Goal: Information Seeking & Learning: Learn about a topic

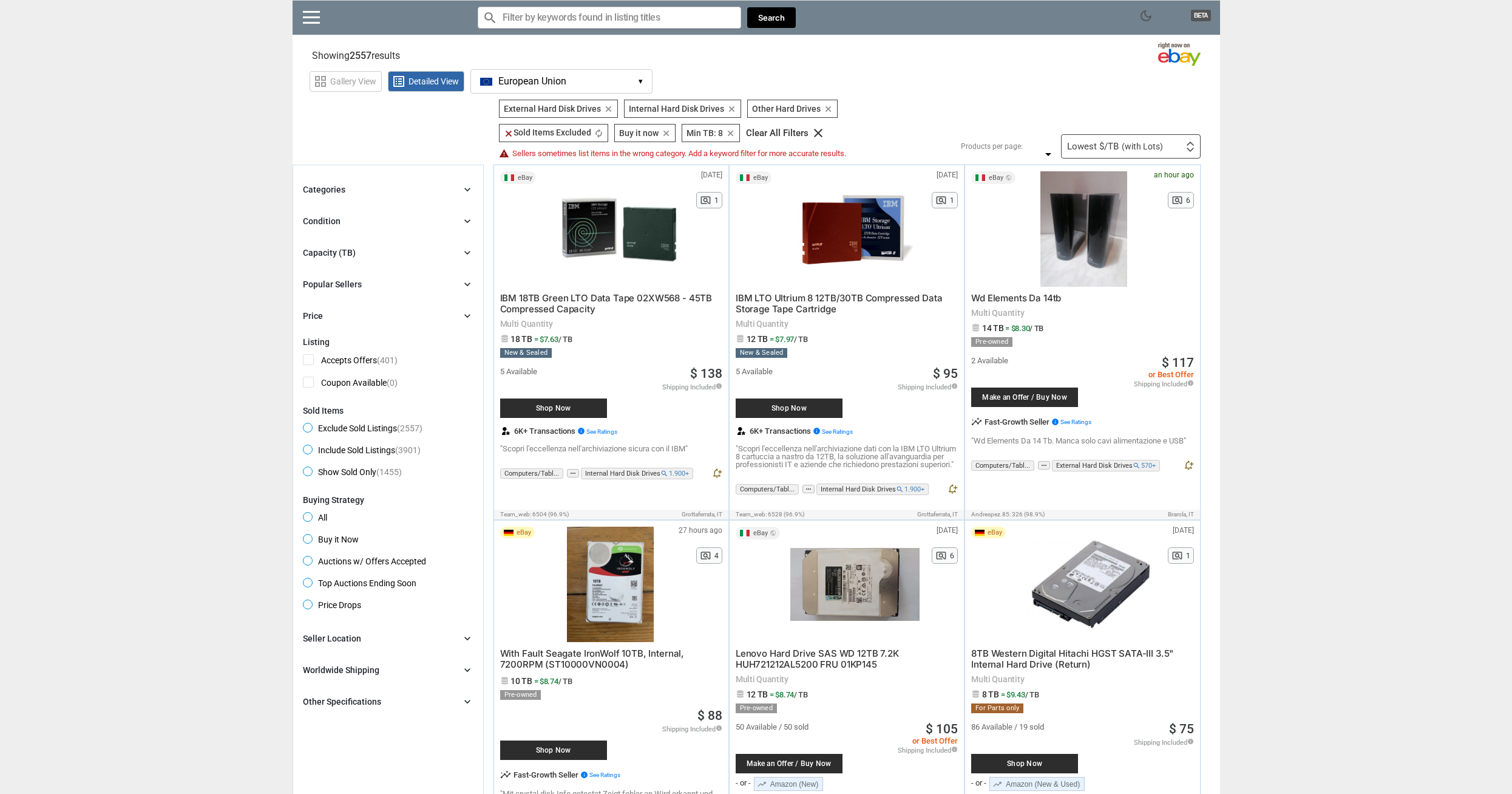
click at [547, 86] on span "European Union" at bounding box center [532, 81] width 68 height 11
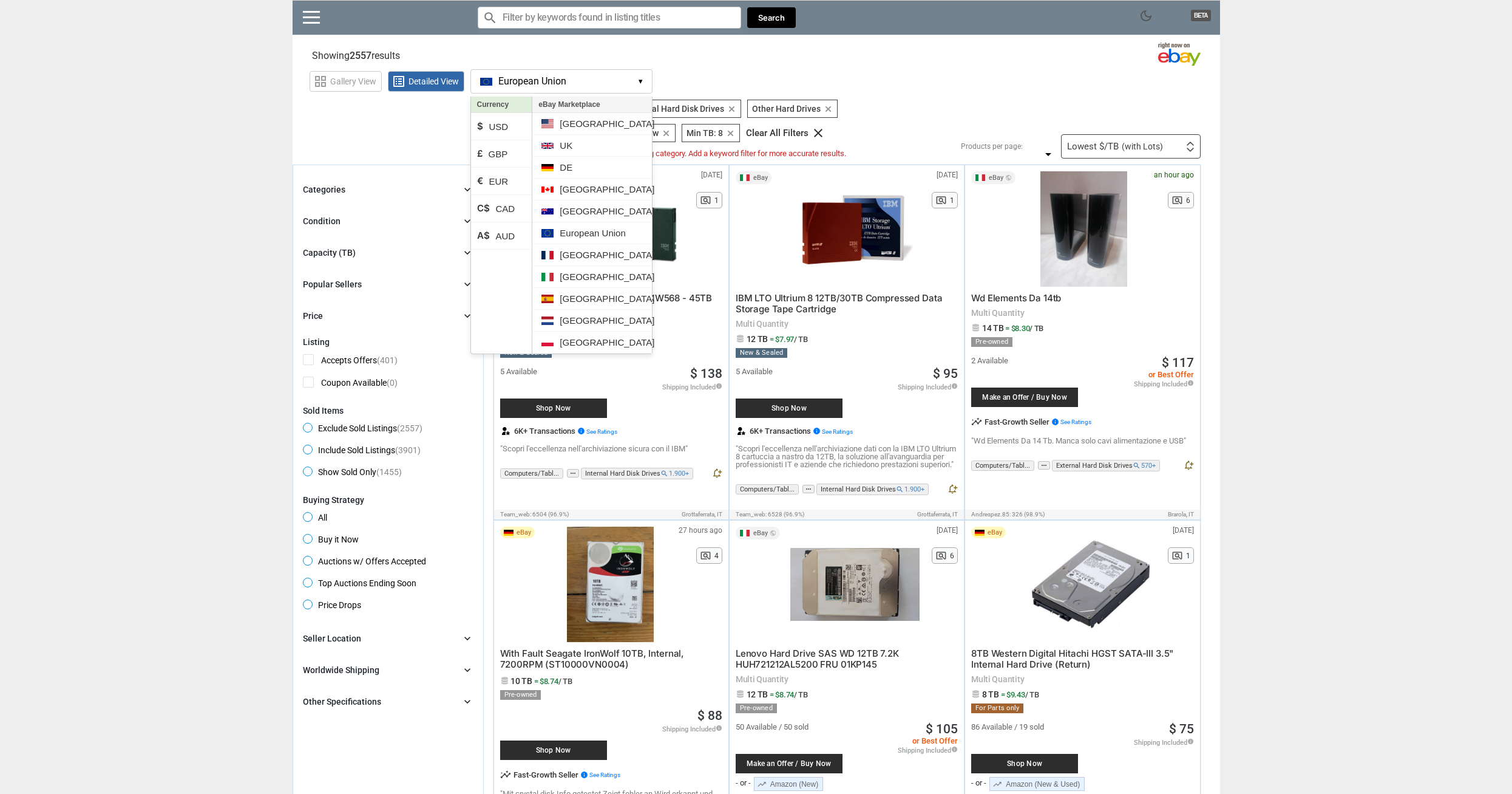
click at [373, 123] on section "See all types of deals we can find for you! All Listings All Deal Potentials AI…" at bounding box center [756, 129] width 927 height 59
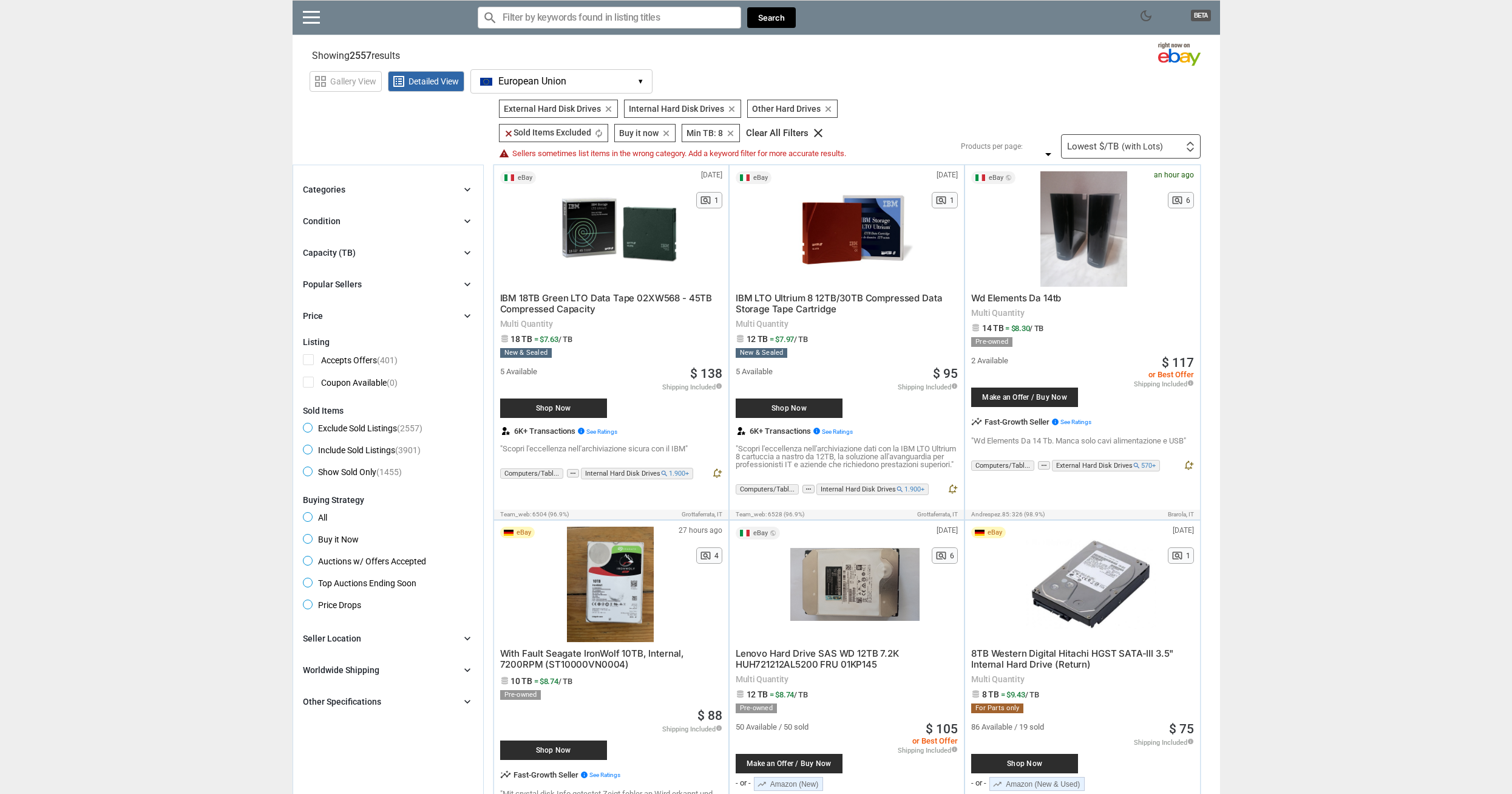
click at [388, 186] on div "Categories chevron_right" at bounding box center [388, 189] width 171 height 14
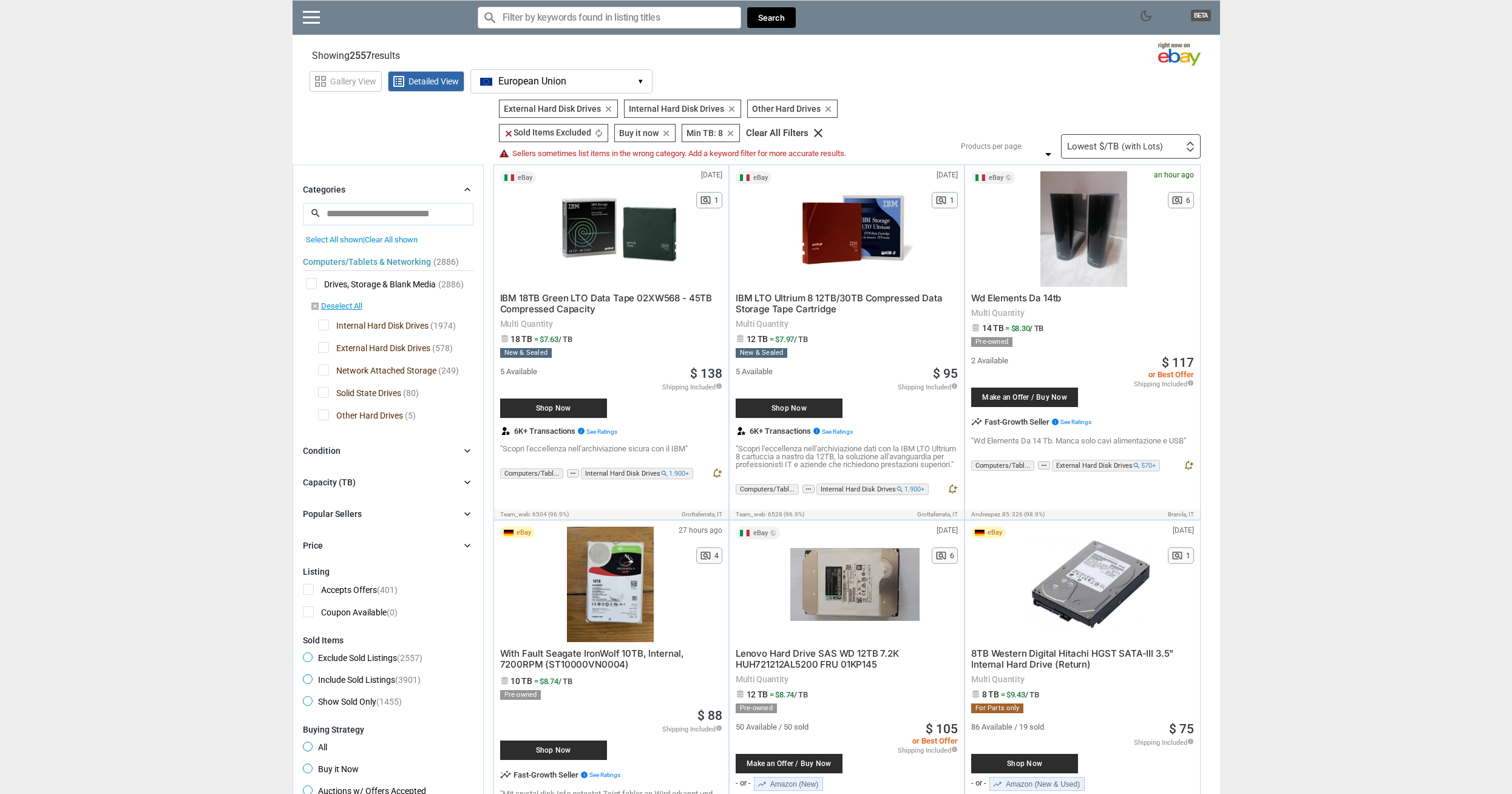
click at [388, 186] on div "Categories chevron_right" at bounding box center [388, 189] width 171 height 14
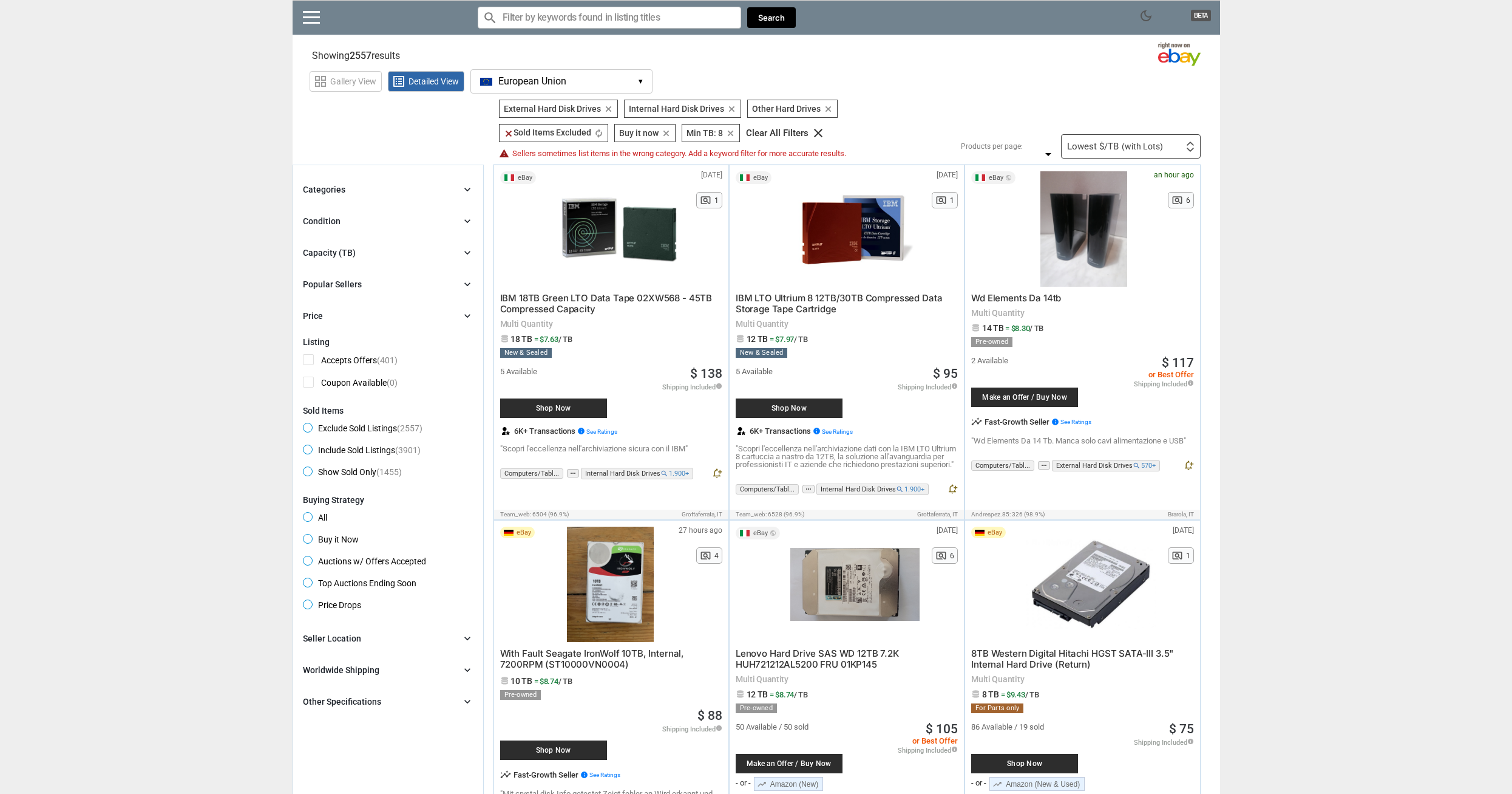
click at [381, 214] on div "Condition chevron_right" at bounding box center [388, 221] width 171 height 14
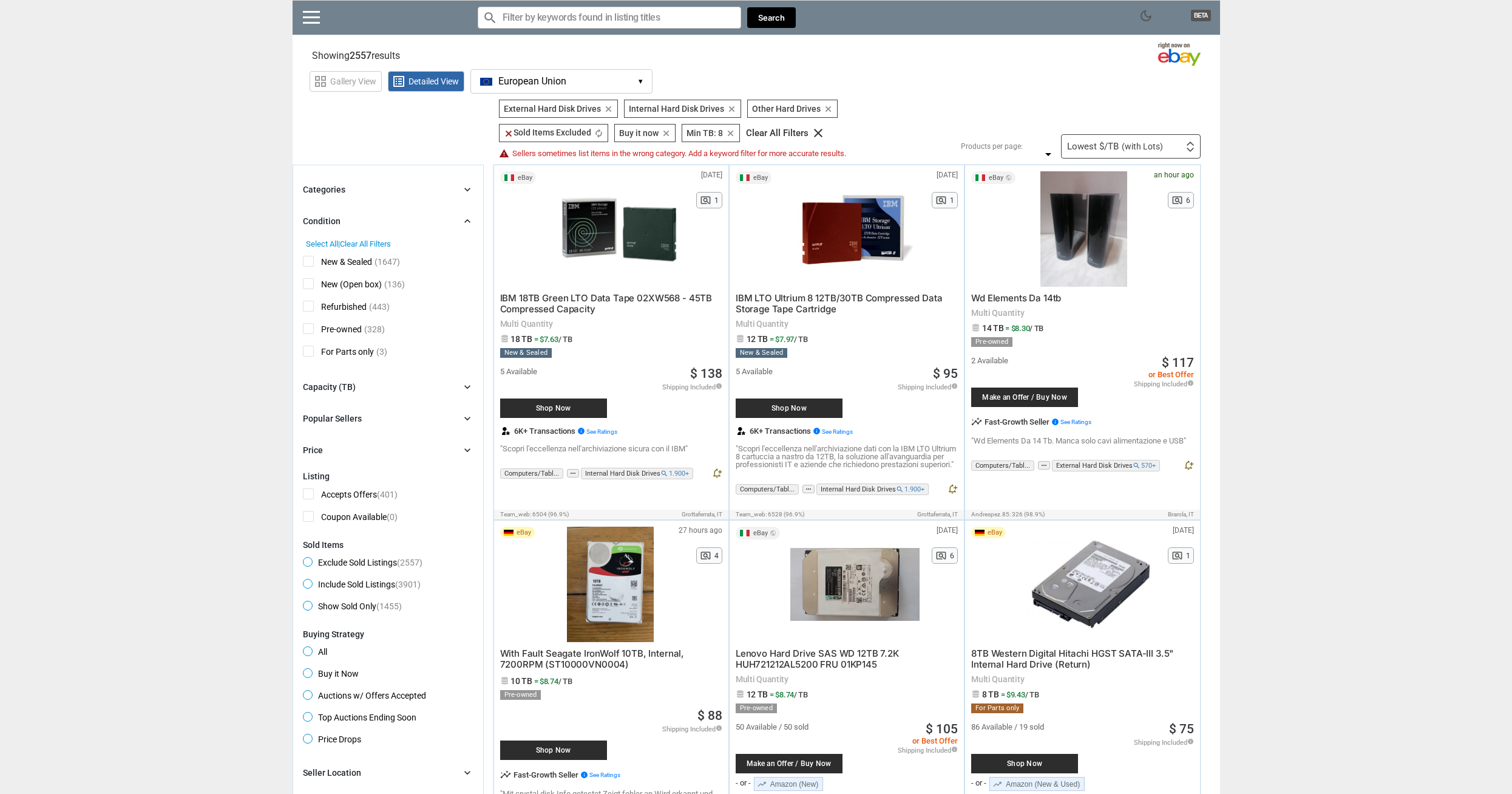
click at [363, 311] on span "Refurbished" at bounding box center [335, 307] width 64 height 15
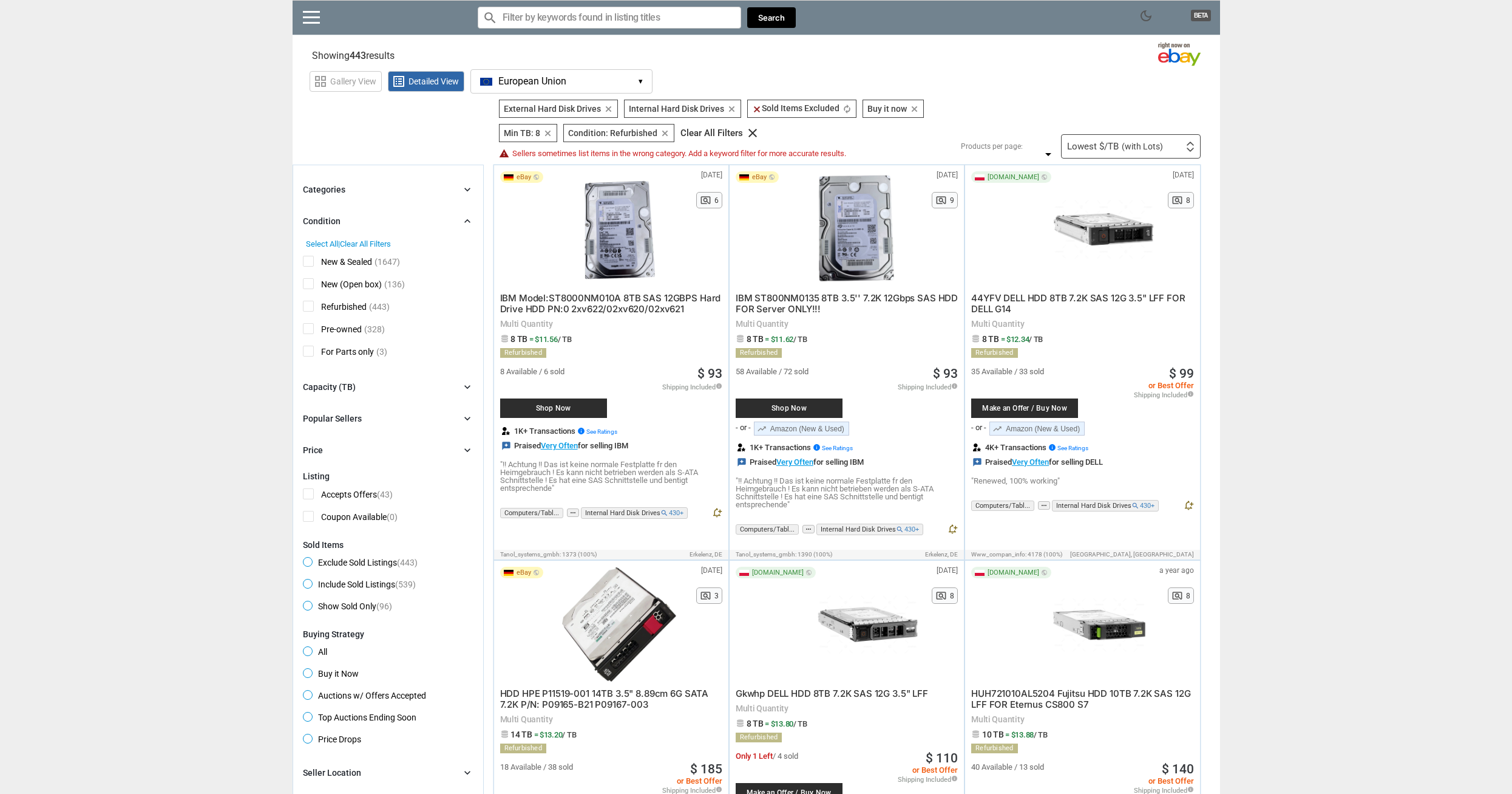
click at [405, 379] on div "Categories chevron_right search close Select All shown | Clear All shown Comput…" at bounding box center [388, 320] width 171 height 275
click at [403, 385] on div "Capacity (TB) chevron_right" at bounding box center [388, 387] width 171 height 14
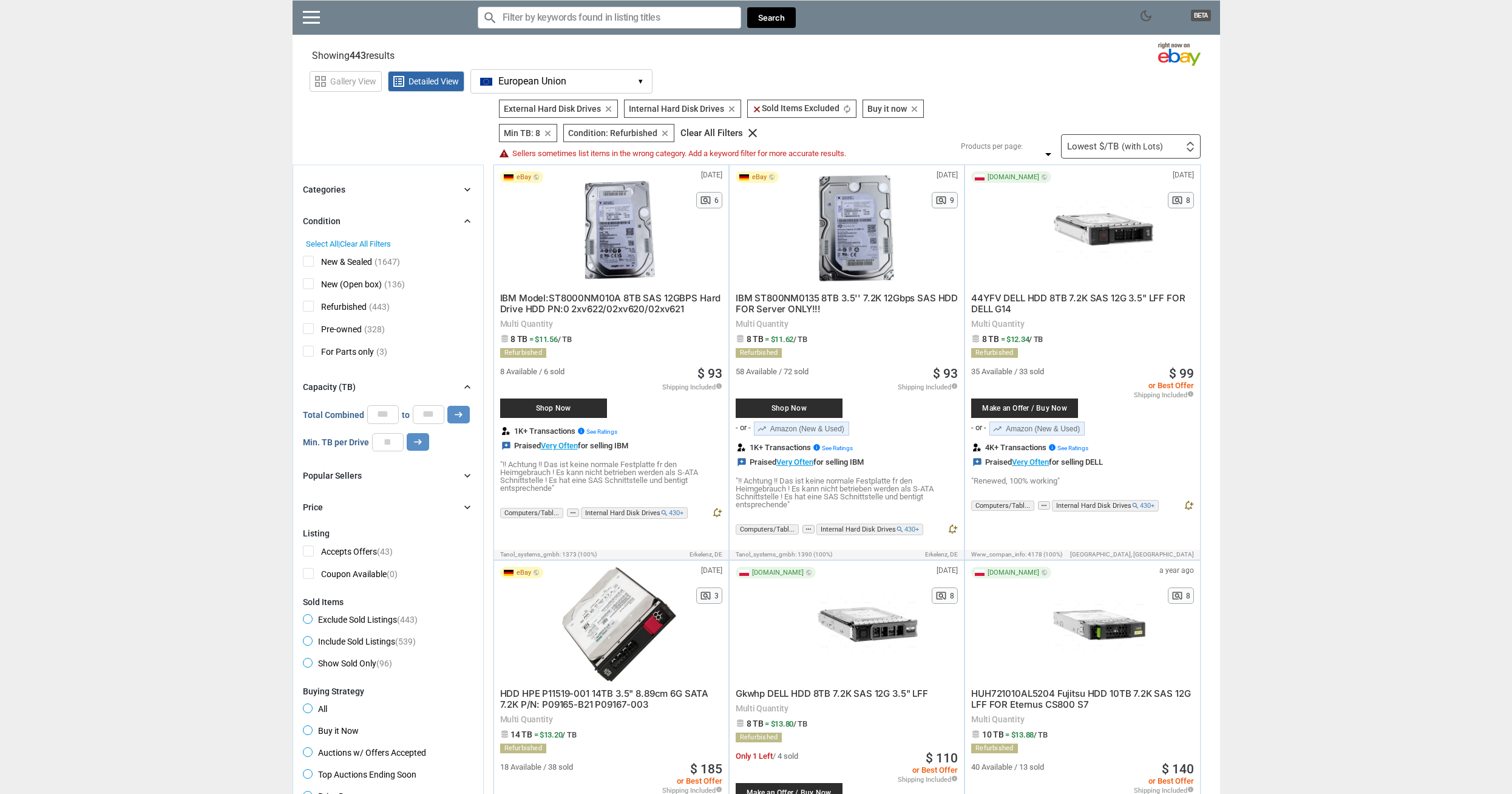
click at [421, 473] on div "Popular Sellers chevron_right" at bounding box center [388, 475] width 171 height 14
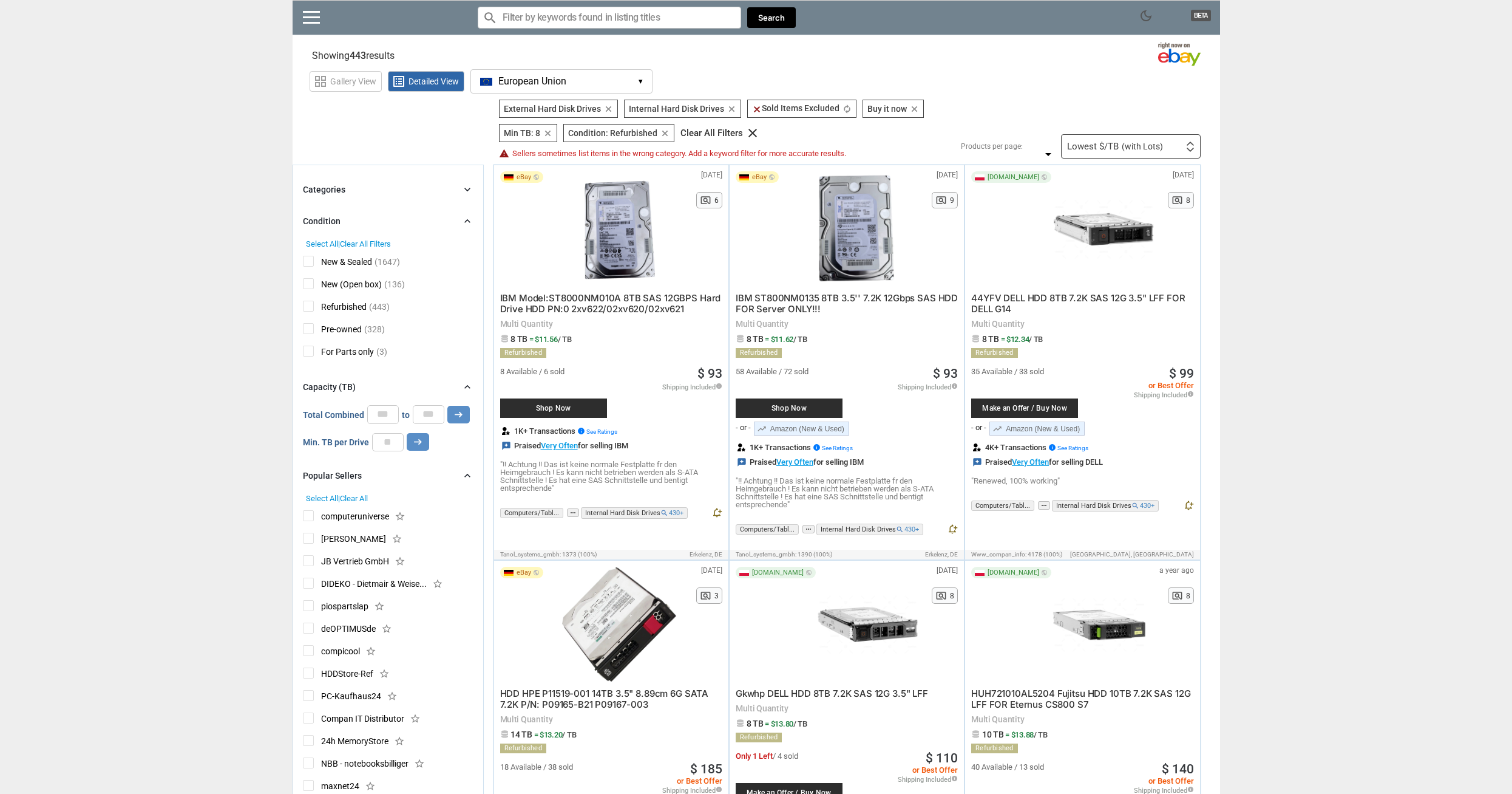
click at [421, 472] on div "Popular Sellers chevron_right" at bounding box center [388, 475] width 171 height 14
